Goal: Task Accomplishment & Management: Manage account settings

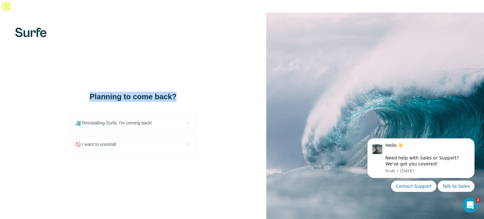
drag, startPoint x: 91, startPoint y: 80, endPoint x: 190, endPoint y: 84, distance: 99.1
click at [190, 92] on h1 "Planning to come back?" at bounding box center [133, 97] width 126 height 10
copy h1 "Planning to come back?"
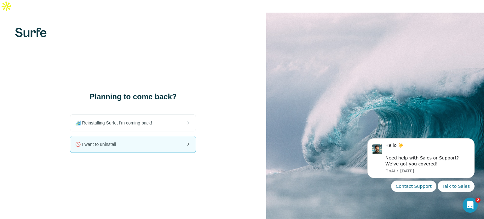
click at [148, 140] on div "🚫 I want to uninstall" at bounding box center [133, 144] width 126 height 17
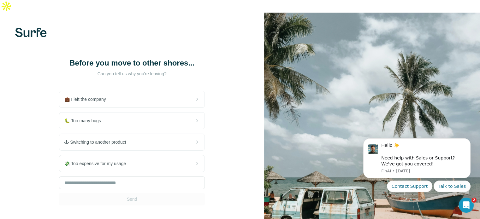
click at [140, 58] on h1 "Before you move to other shores..." at bounding box center [132, 63] width 126 height 10
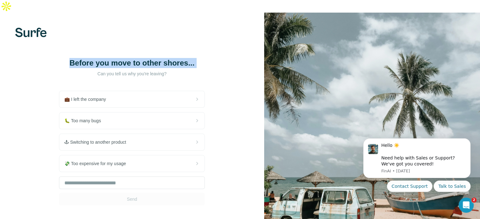
click at [140, 58] on h1 "Before you move to other shores..." at bounding box center [132, 63] width 126 height 10
copy h1 "Before you move to other shores..."
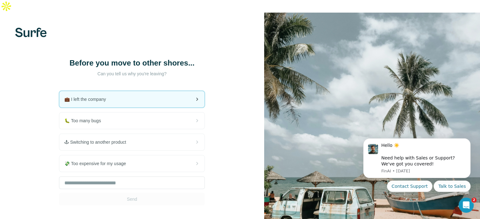
click at [148, 91] on div "💼 I left the company" at bounding box center [131, 99] width 145 height 16
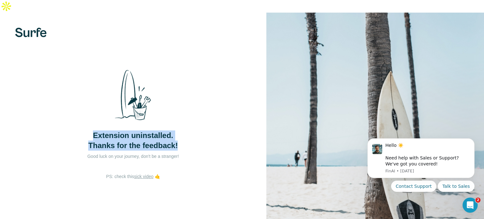
drag, startPoint x: 95, startPoint y: 122, endPoint x: 189, endPoint y: 137, distance: 95.4
click at [189, 137] on div "Extension uninstalled. Thanks for the feedback!" at bounding box center [133, 108] width 126 height 86
copy span "Extension uninstalled. Thanks for the feedback!"
